Goal: Check status: Check status

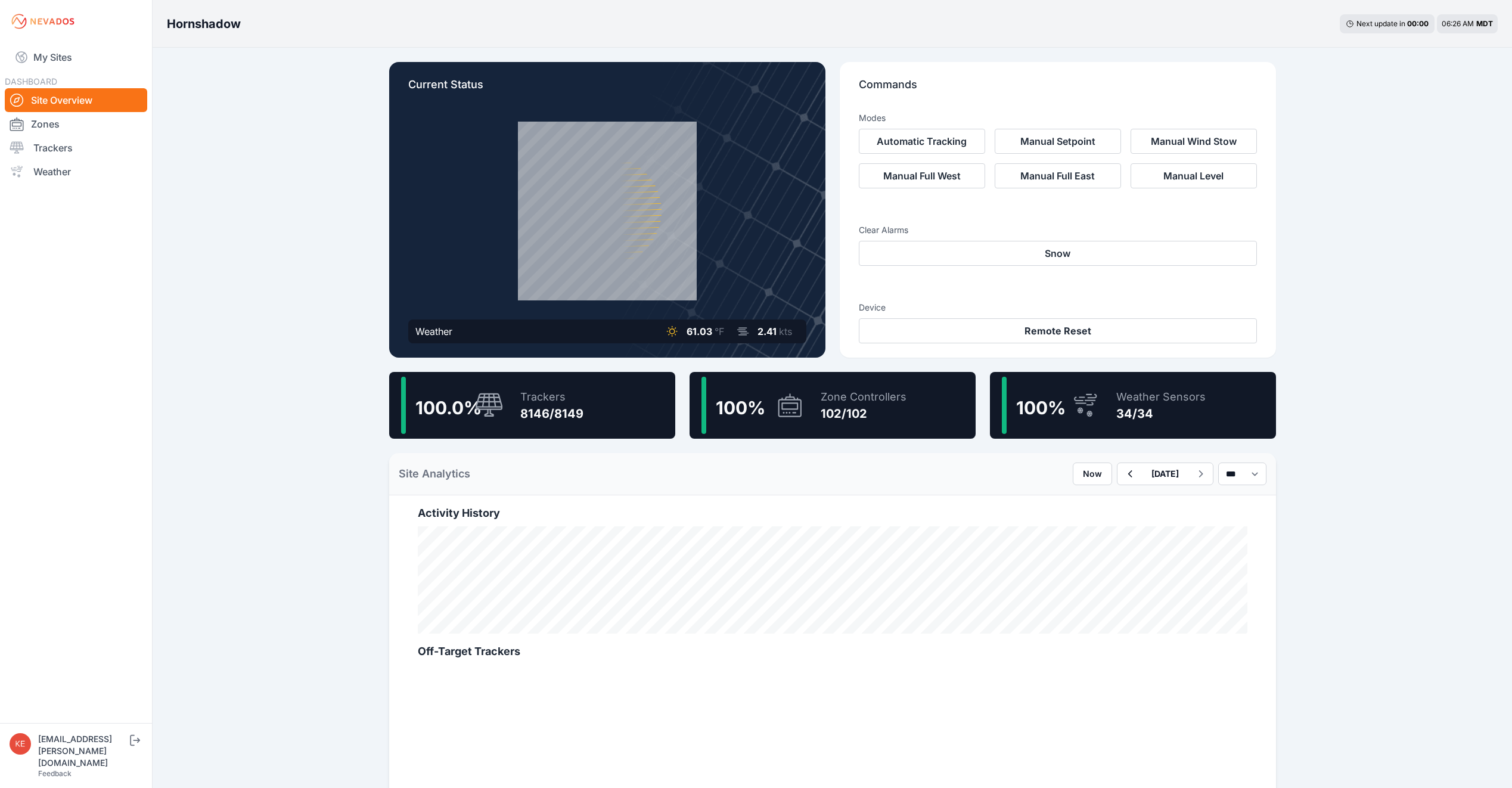
click at [534, 424] on div "Trackers 8146/8149" at bounding box center [546, 406] width 75 height 57
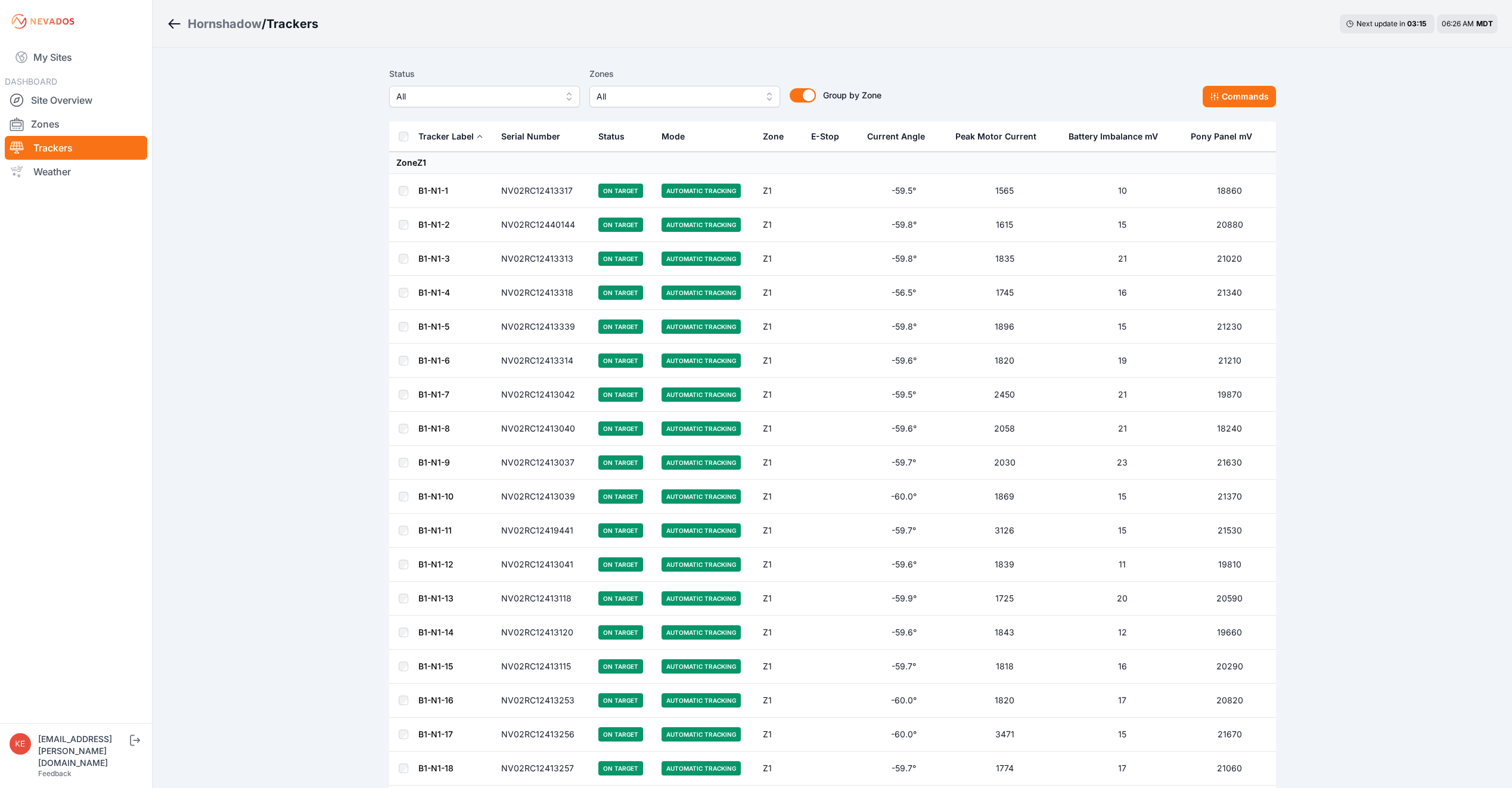
click at [539, 430] on td "NV02RC12413040" at bounding box center [543, 429] width 97 height 34
click at [813, 93] on button "Group by Zone" at bounding box center [803, 95] width 26 height 14
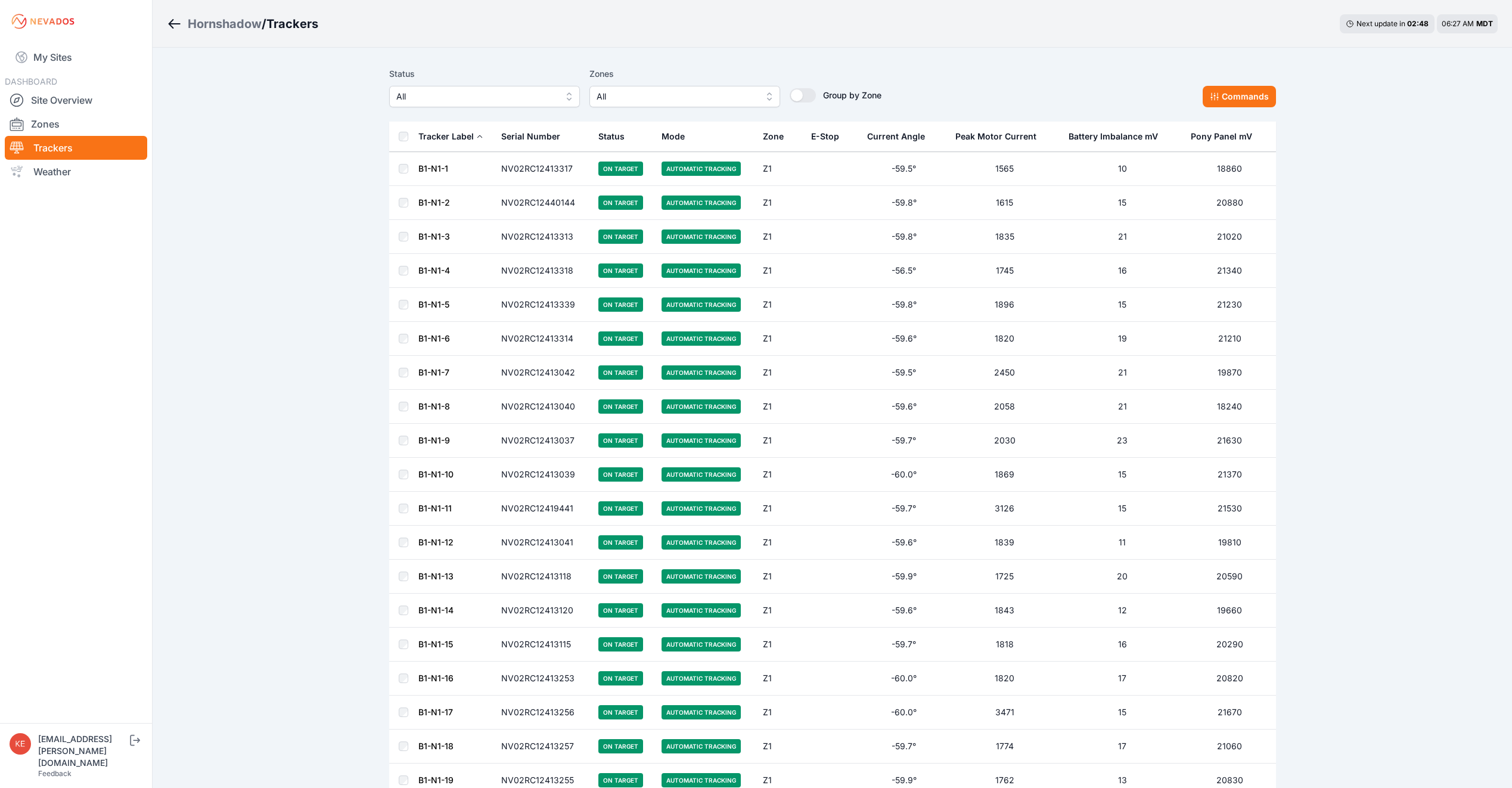
click at [572, 98] on button "All" at bounding box center [484, 96] width 191 height 22
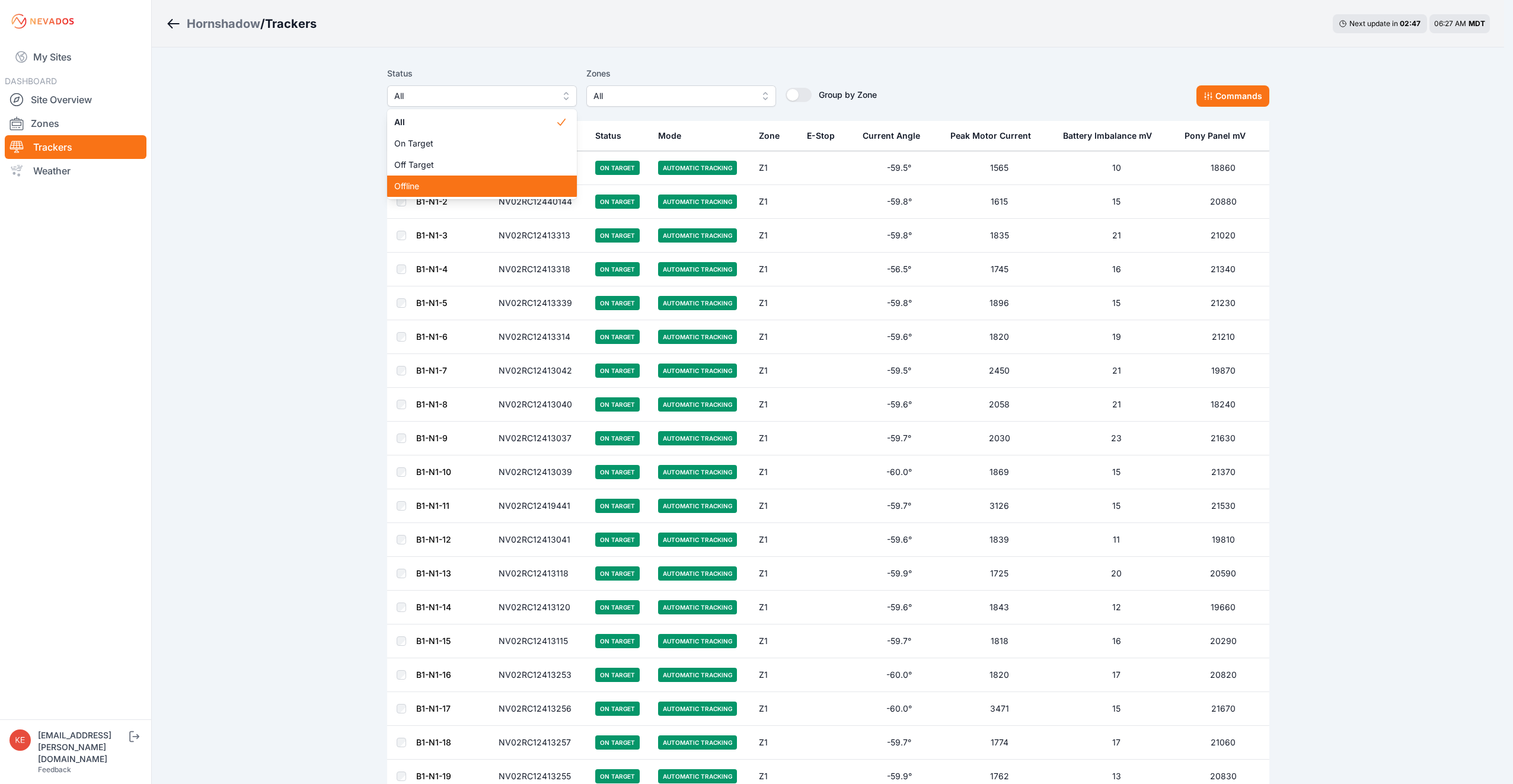
click at [497, 193] on div "Offline" at bounding box center [482, 186] width 190 height 21
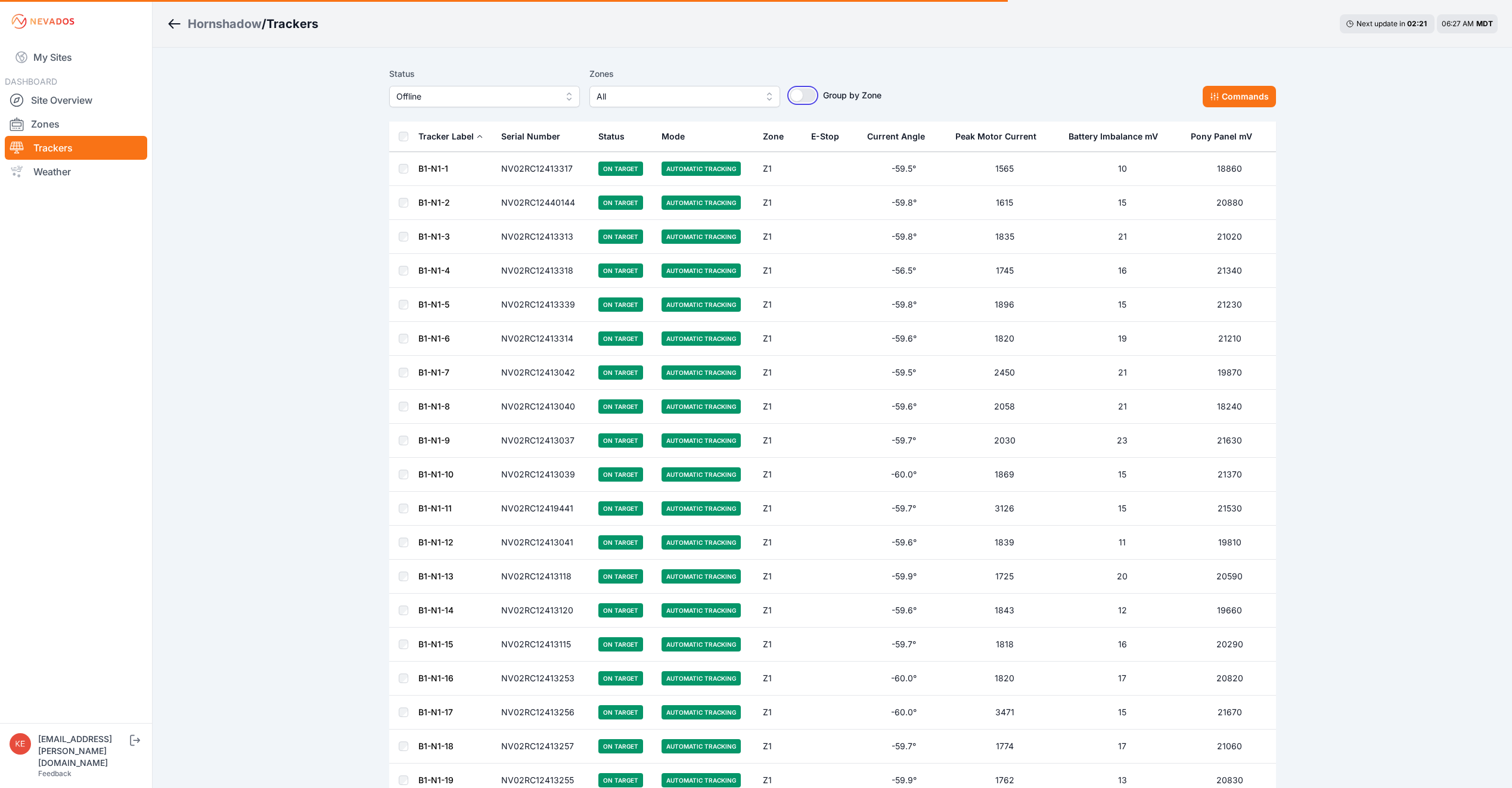
click at [805, 99] on button "Group by Zone" at bounding box center [803, 95] width 26 height 14
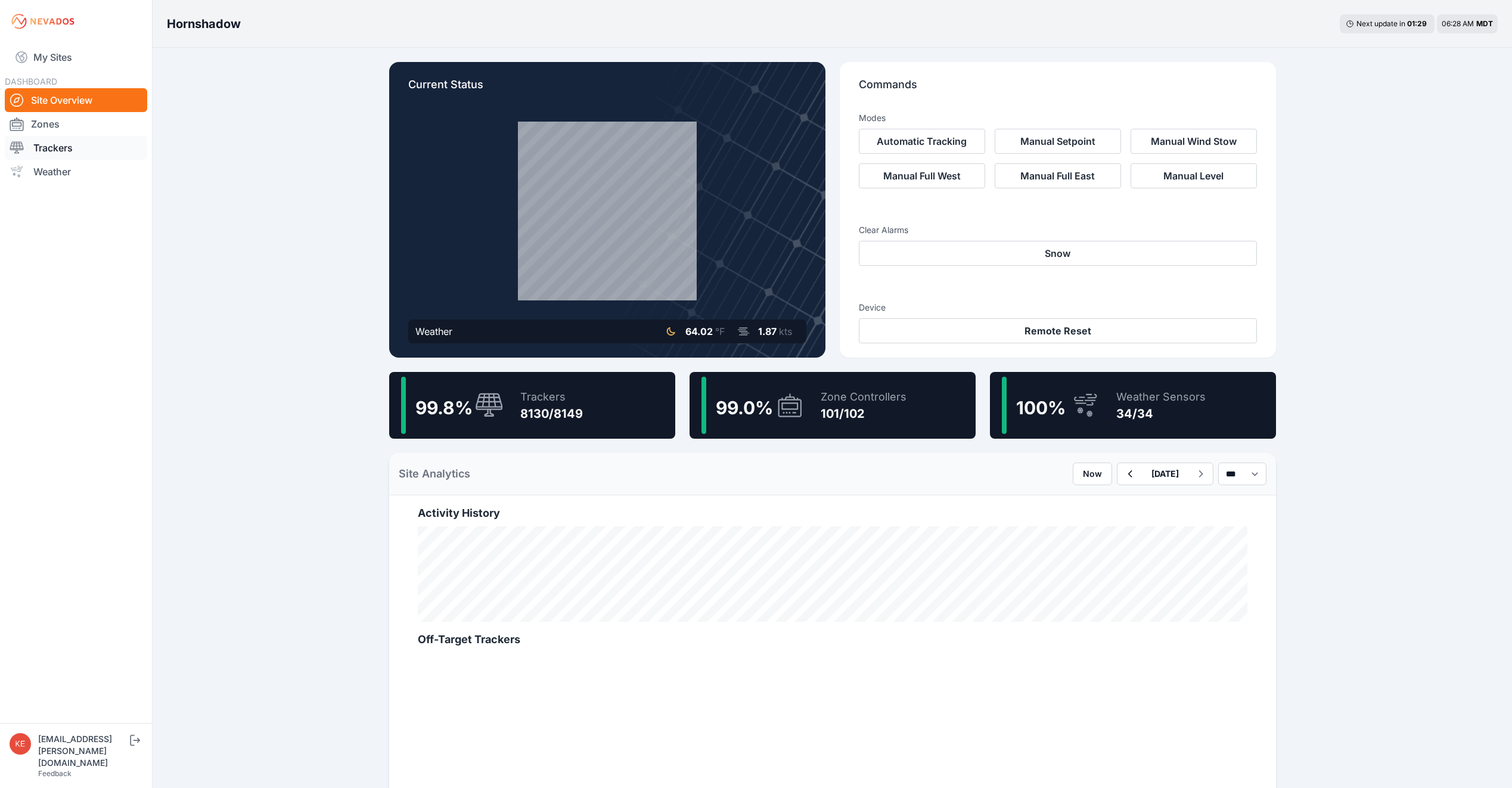
click at [83, 148] on link "Trackers" at bounding box center [76, 148] width 142 height 24
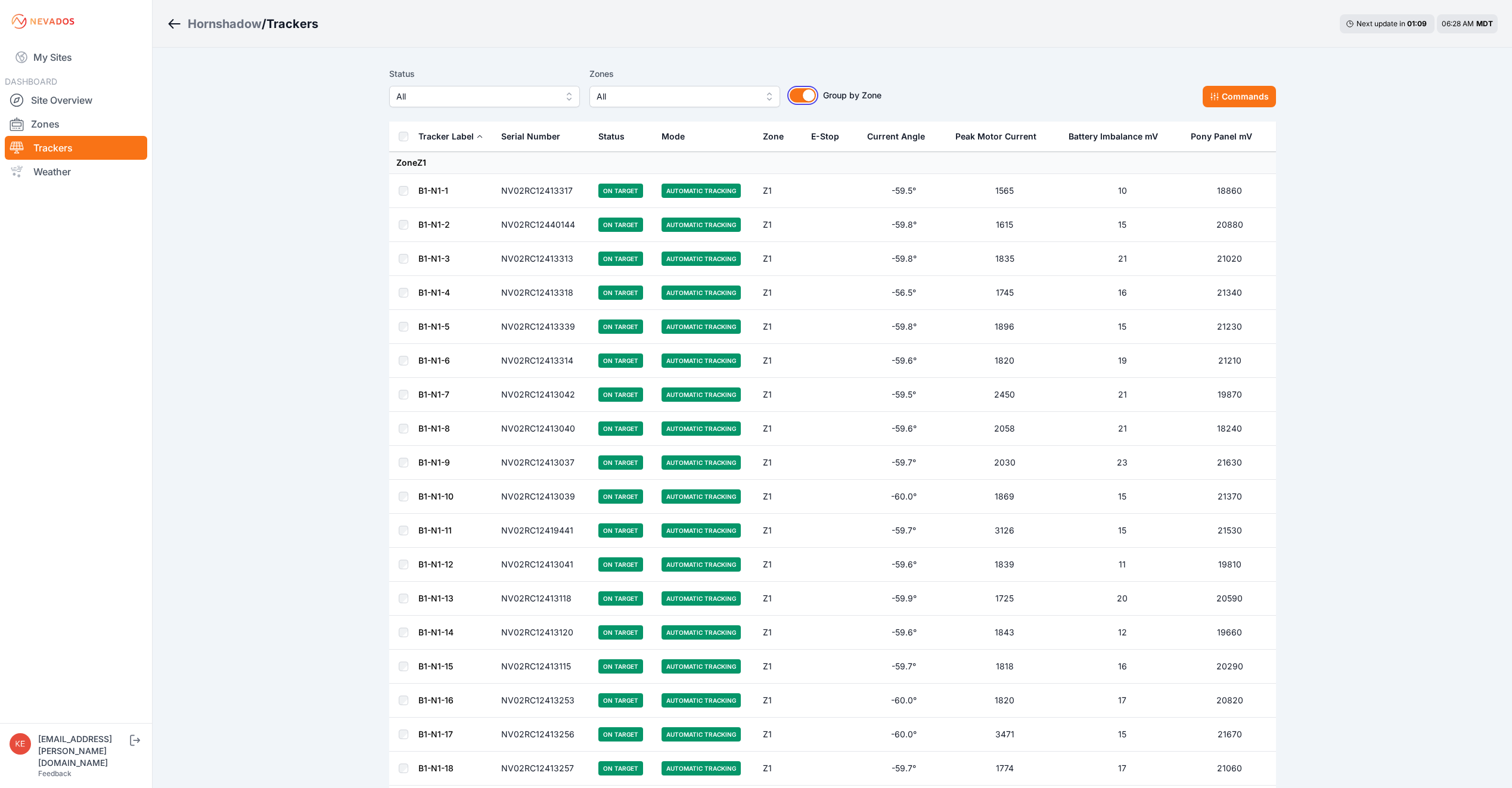
drag, startPoint x: 805, startPoint y: 93, endPoint x: 574, endPoint y: 113, distance: 231.9
click at [806, 93] on button "Group by Zone" at bounding box center [803, 95] width 26 height 14
click at [568, 99] on button "All" at bounding box center [484, 96] width 191 height 22
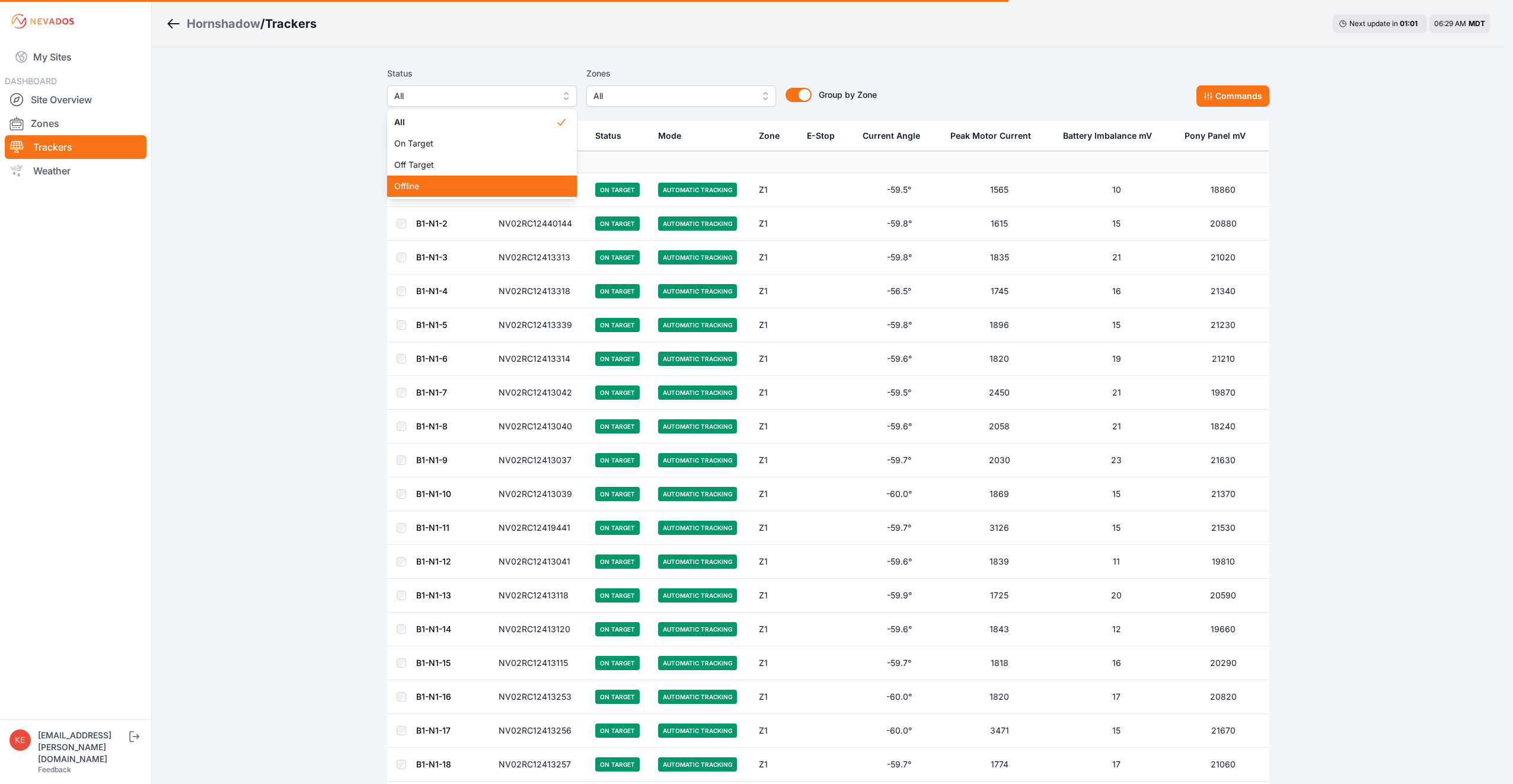
click at [549, 191] on span "Offline" at bounding box center [474, 186] width 161 height 12
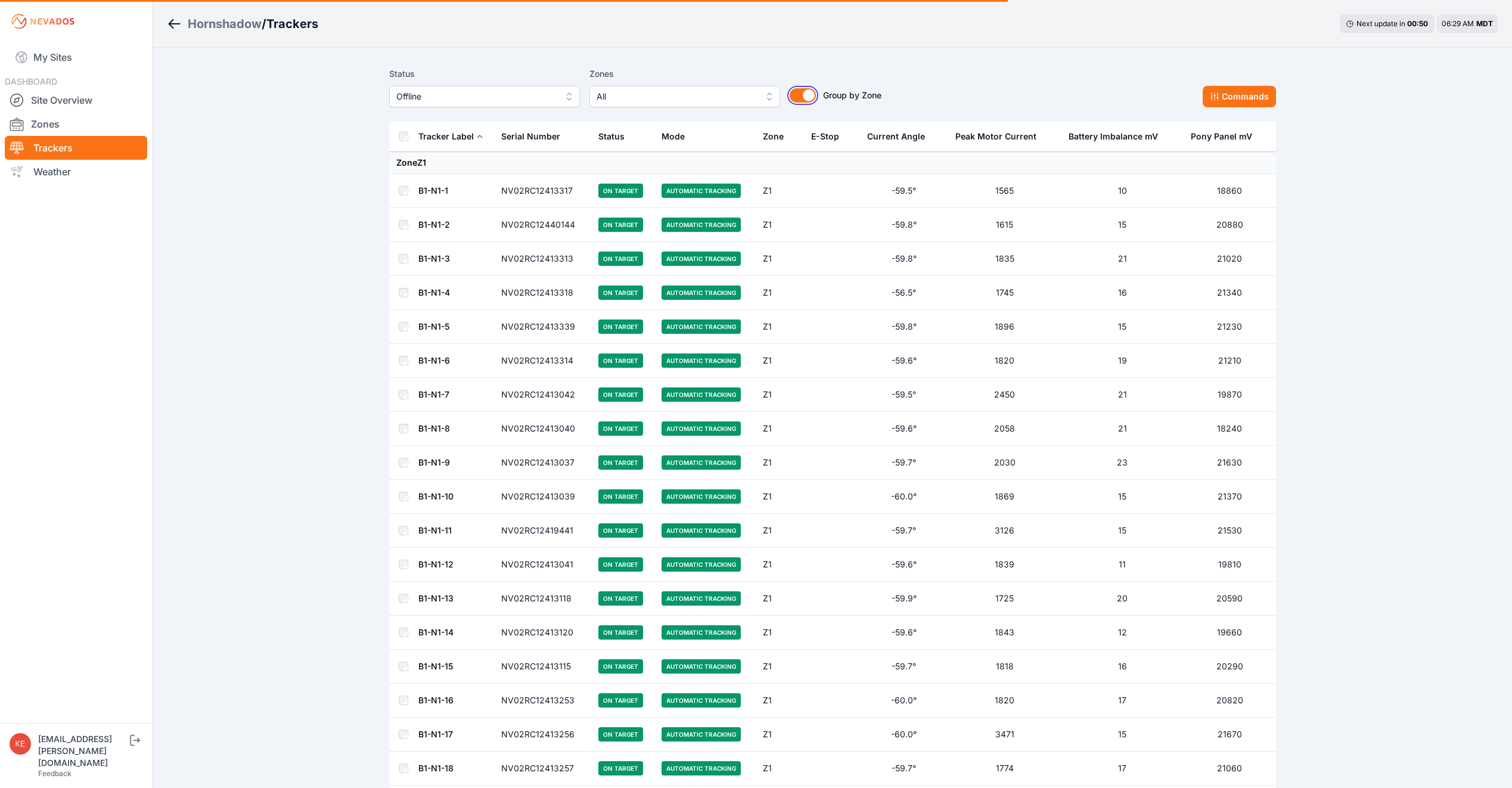
click at [808, 97] on button "Group by Zone" at bounding box center [803, 95] width 26 height 14
